Goal: Task Accomplishment & Management: Complete application form

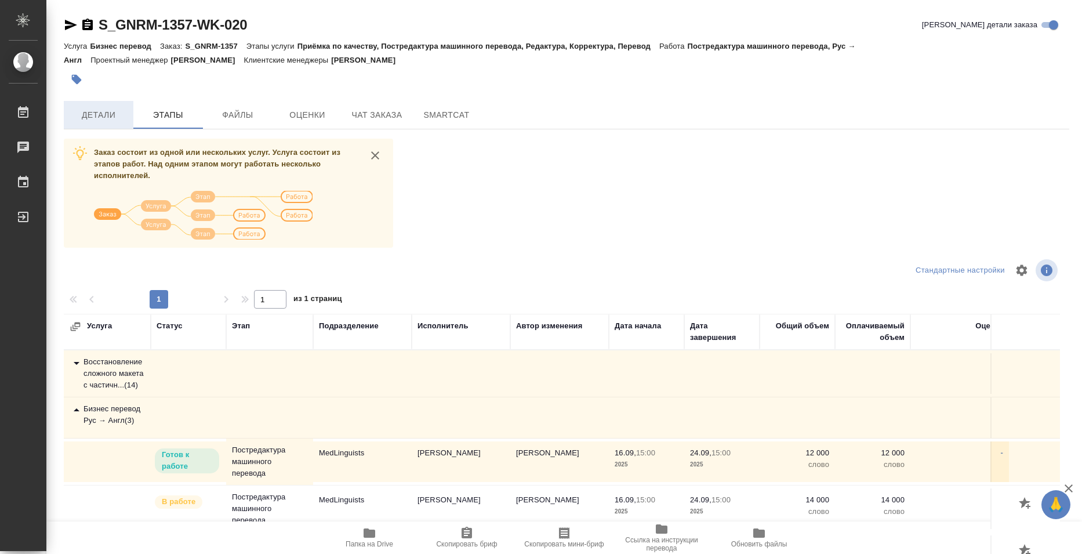
click at [105, 116] on span "Детали" at bounding box center [99, 115] width 56 height 14
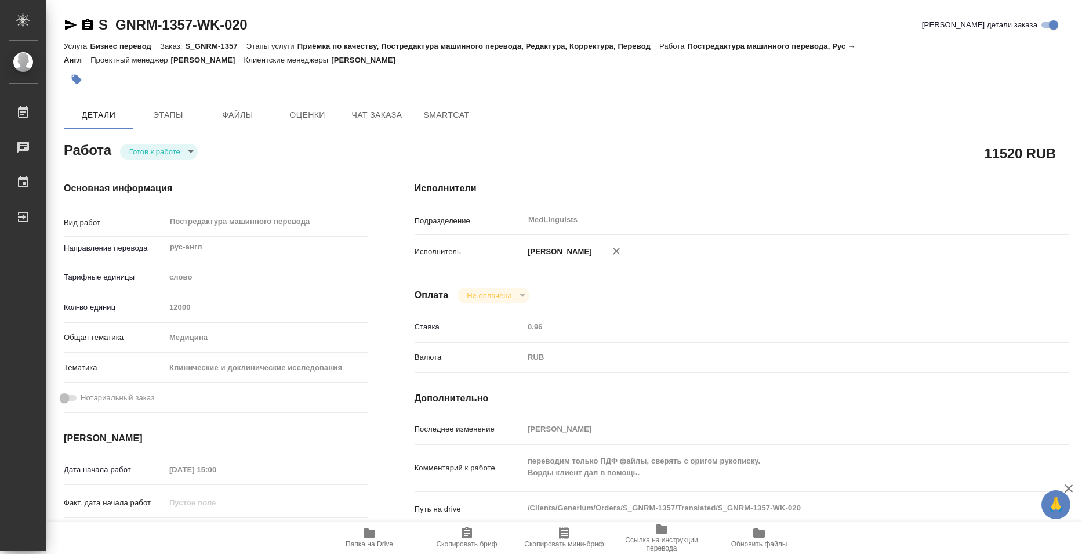
type textarea "x"
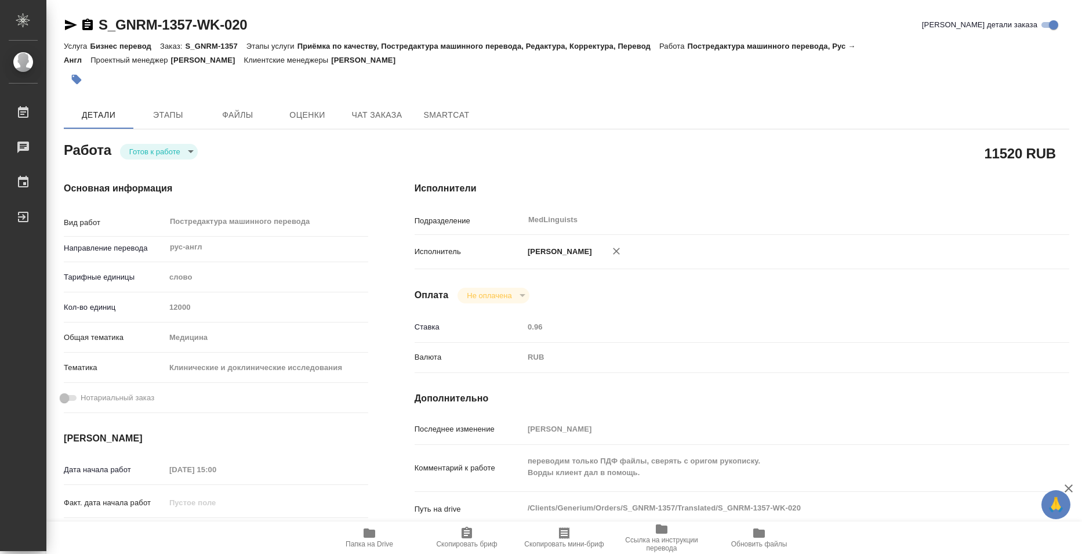
type textarea "x"
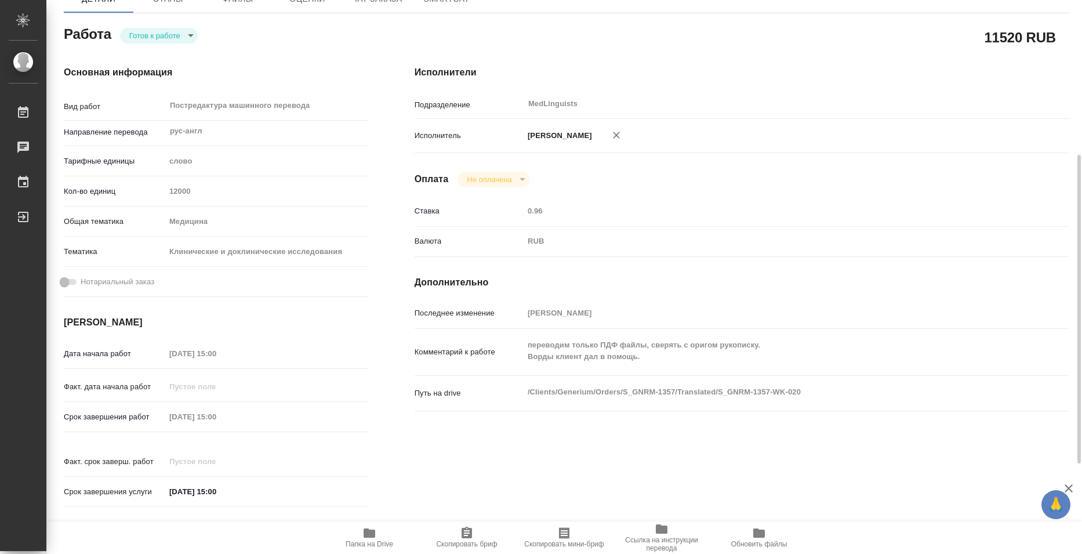
scroll to position [232, 0]
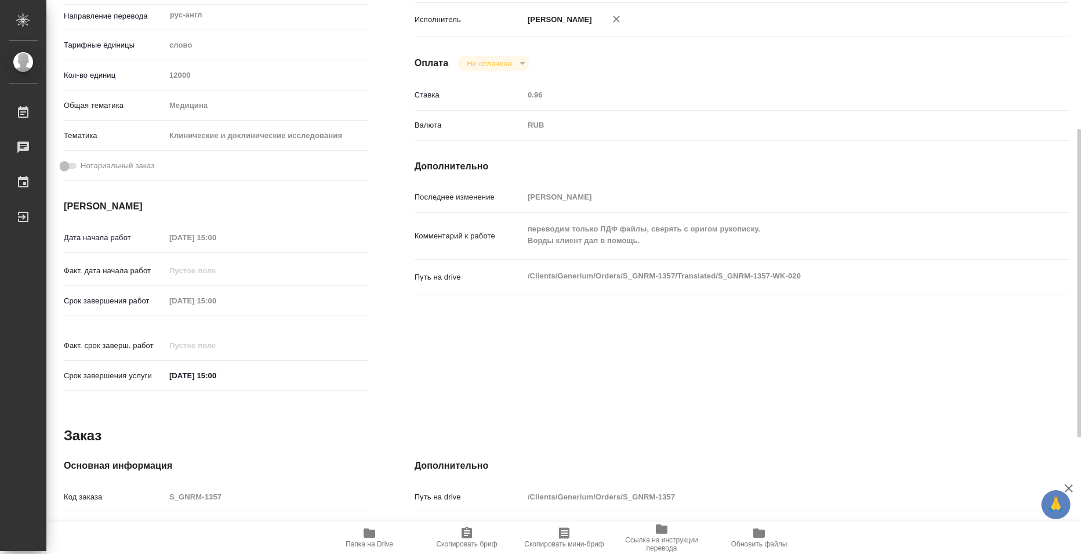
type textarea "x"
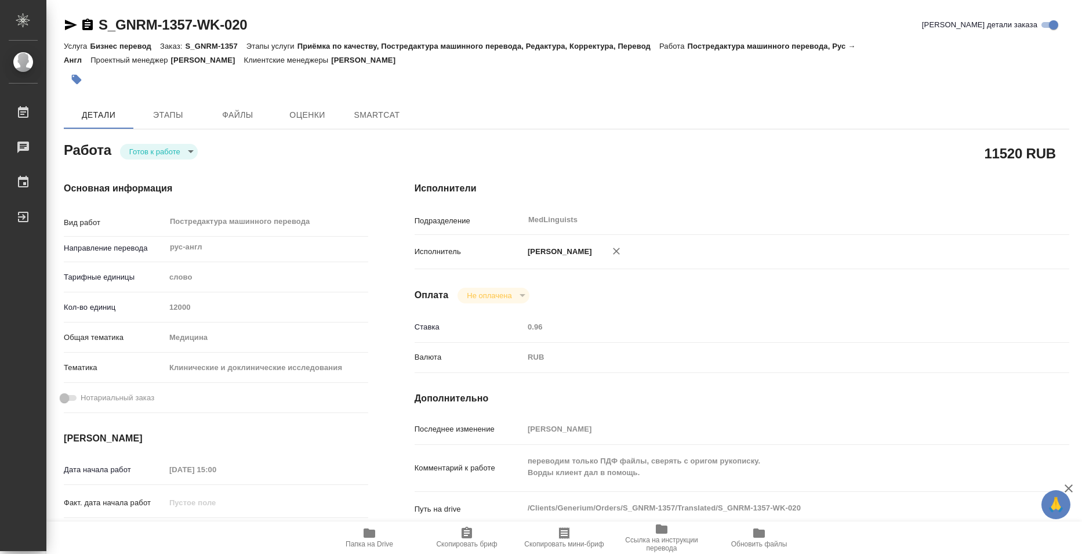
type textarea "x"
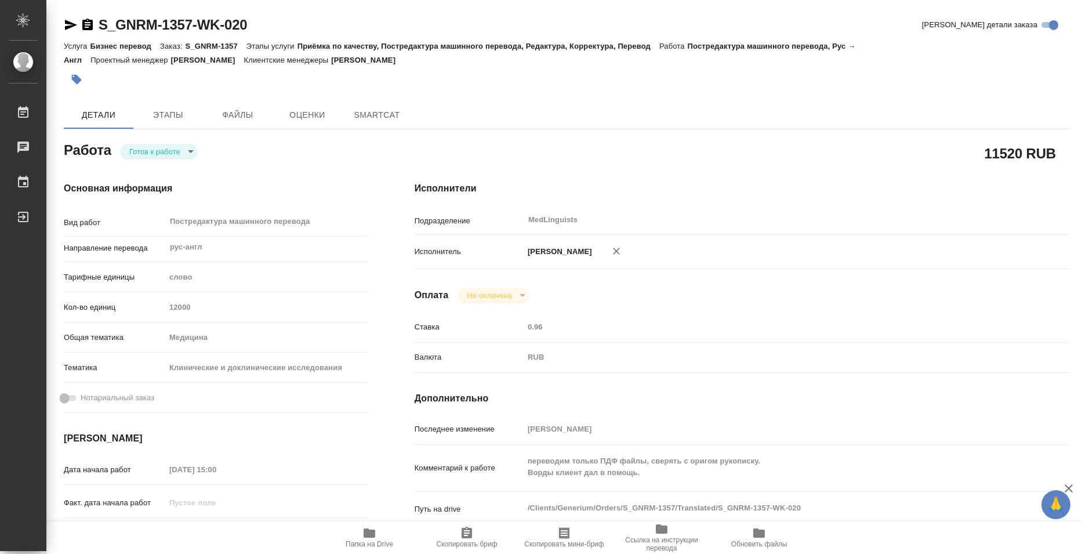
type textarea "x"
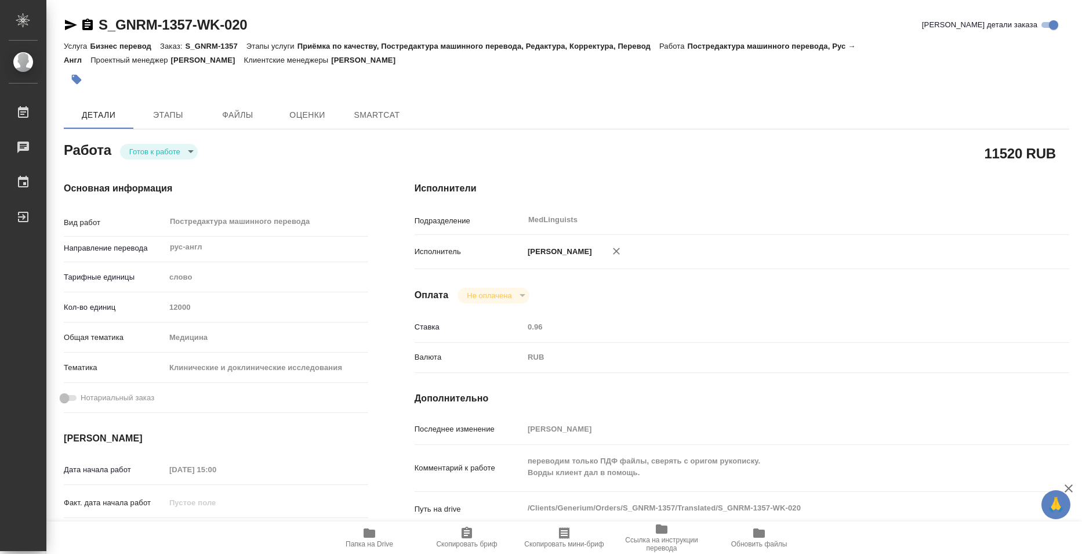
type textarea "x"
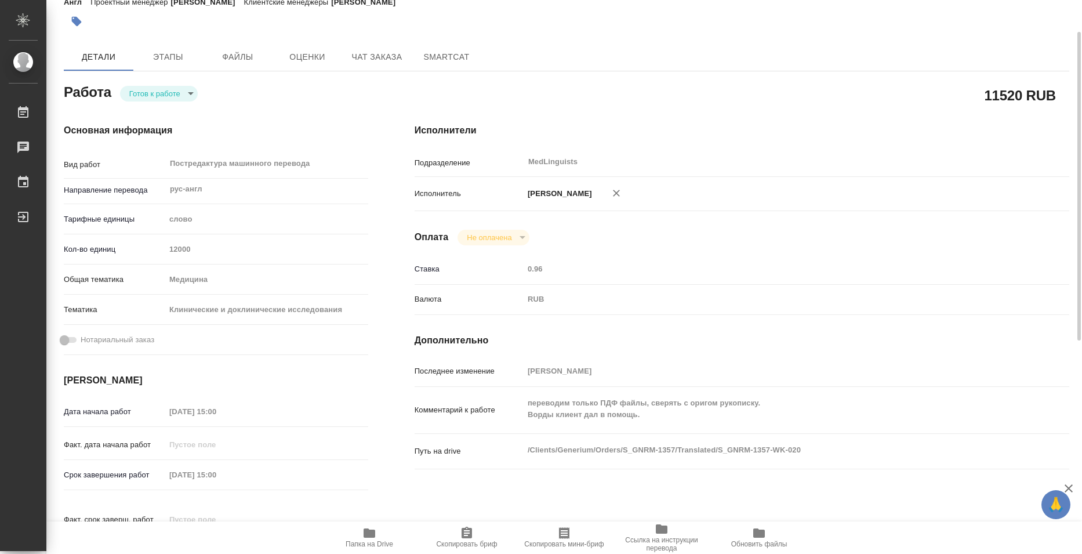
scroll to position [116, 0]
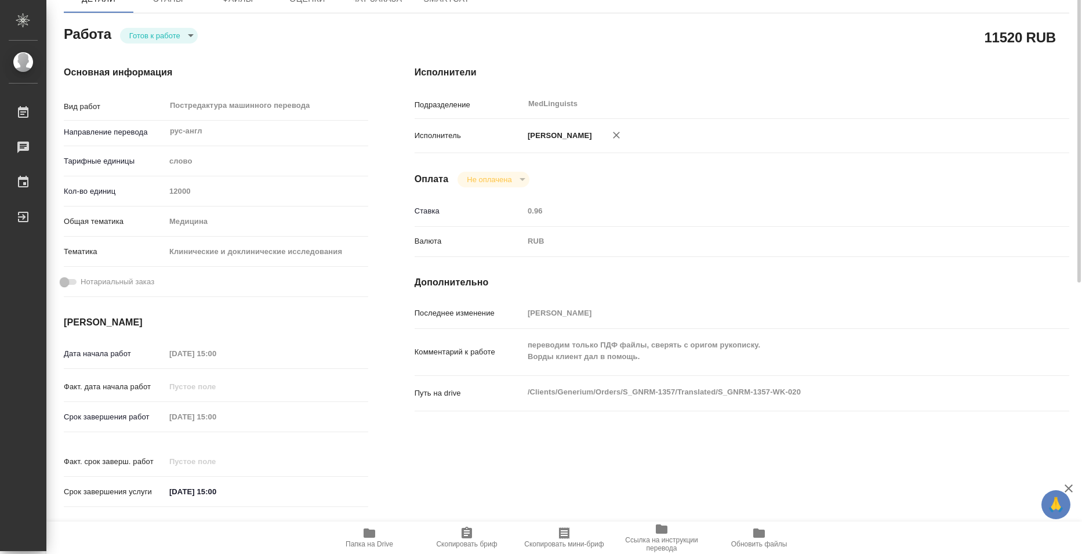
type textarea "x"
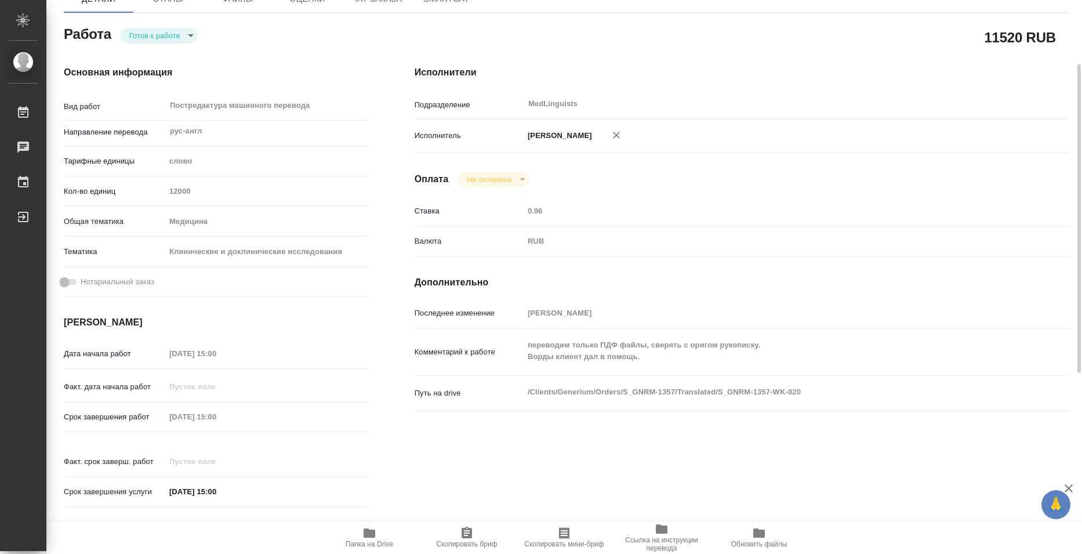
type textarea "x"
